Goal: Task Accomplishment & Management: Manage account settings

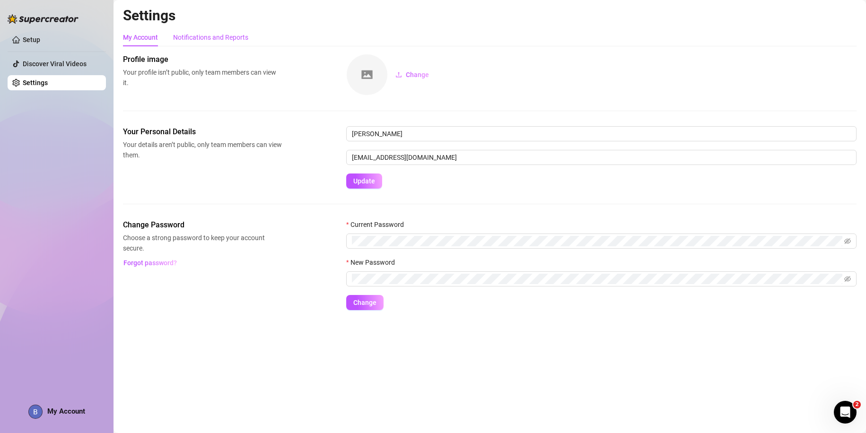
click at [208, 38] on div "Notifications and Reports" at bounding box center [210, 37] width 75 height 10
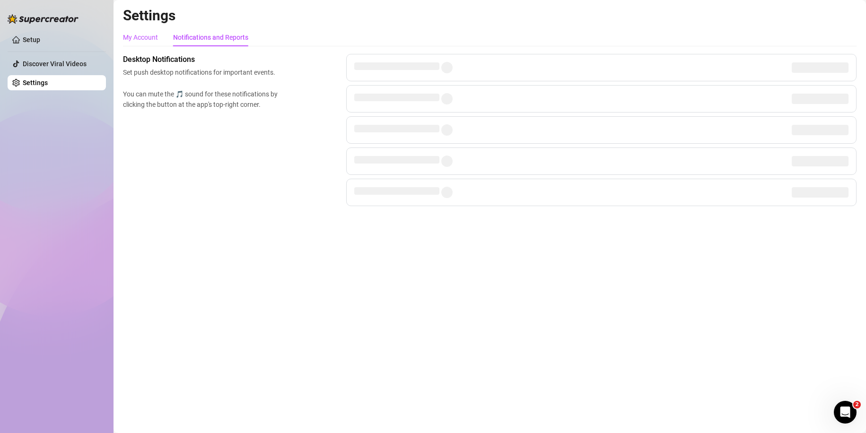
click at [142, 36] on div "My Account" at bounding box center [140, 37] width 35 height 10
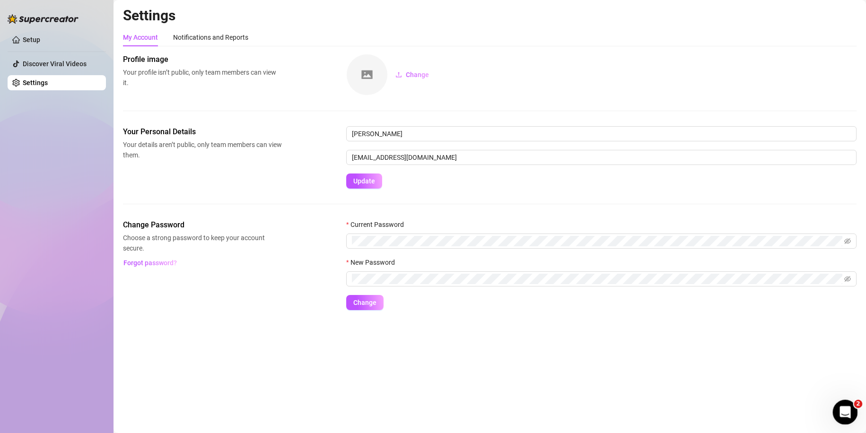
click at [847, 411] on icon "Open Intercom Messenger" at bounding box center [844, 411] width 16 height 16
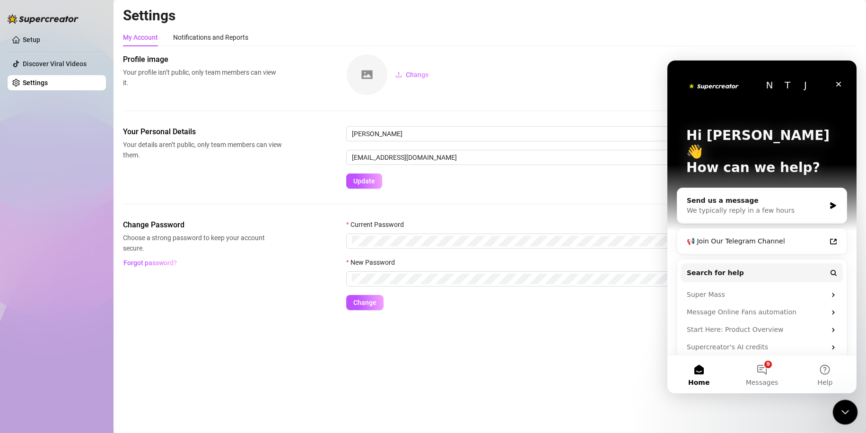
click at [845, 412] on icon "Close Intercom Messenger" at bounding box center [843, 410] width 11 height 11
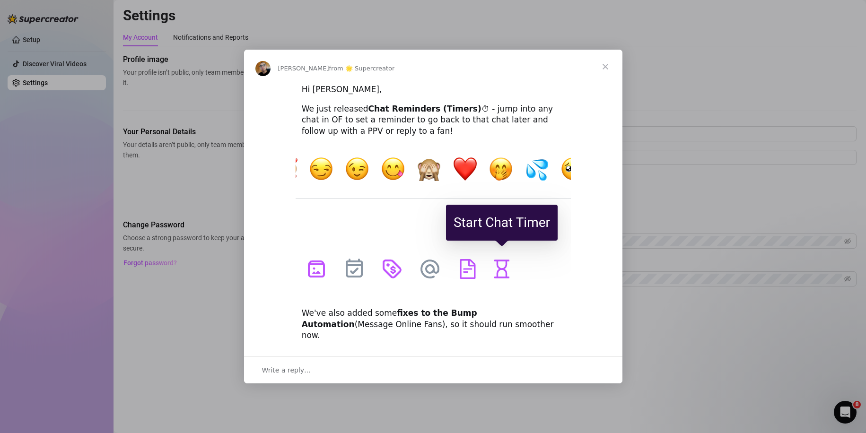
click at [598, 71] on span "Close" at bounding box center [605, 67] width 34 height 34
